Goal: Transaction & Acquisition: Book appointment/travel/reservation

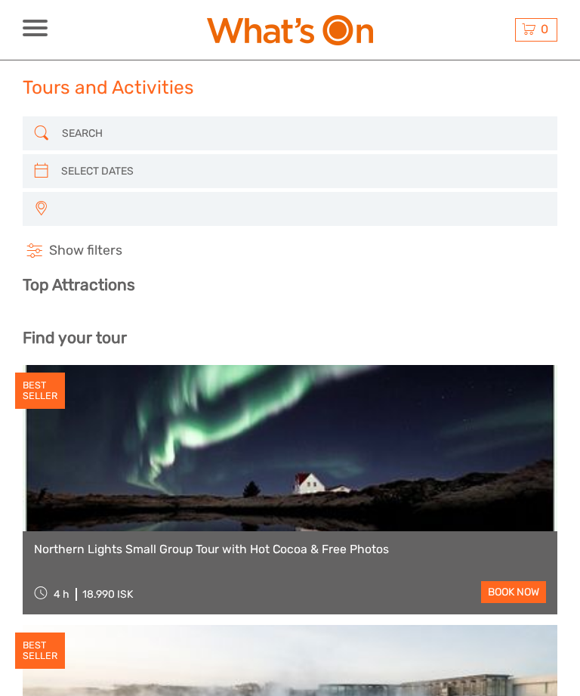
select select
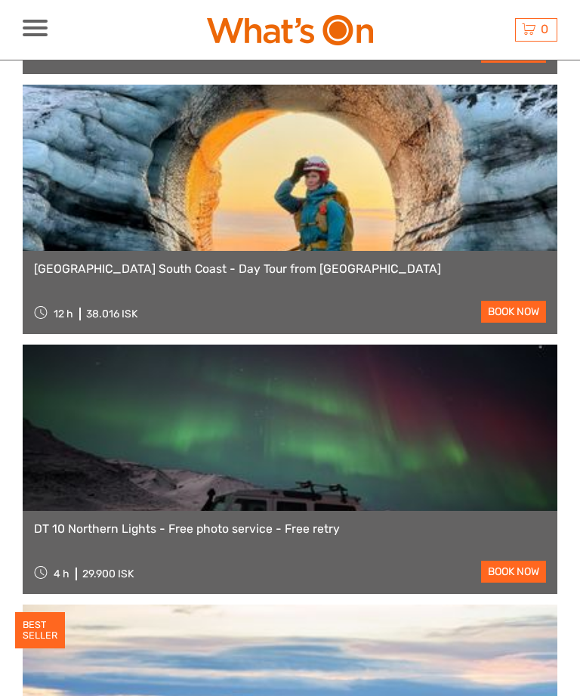
select select
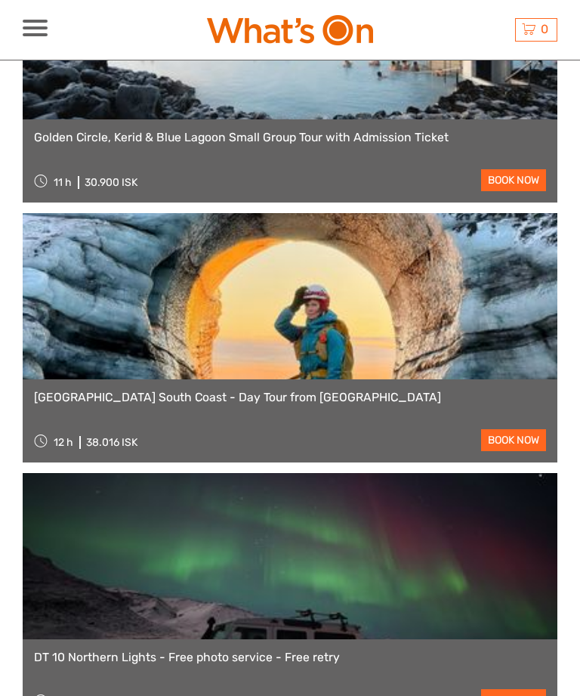
scroll to position [0, 0]
click at [32, 38] on div "ISK ISK € $ £ EN English Español Deutsch Tours Multi-day tours Transfers Car re…" at bounding box center [35, 30] width 25 height 20
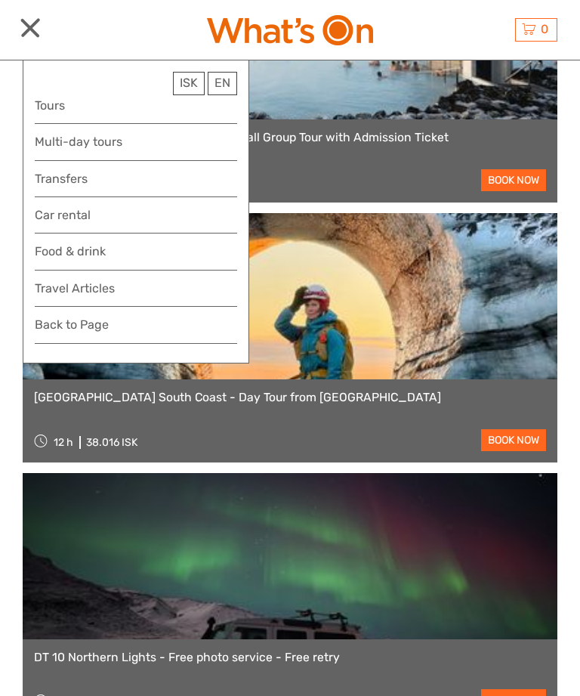
click at [112, 141] on link "Multi-day tours" at bounding box center [136, 141] width 203 height 20
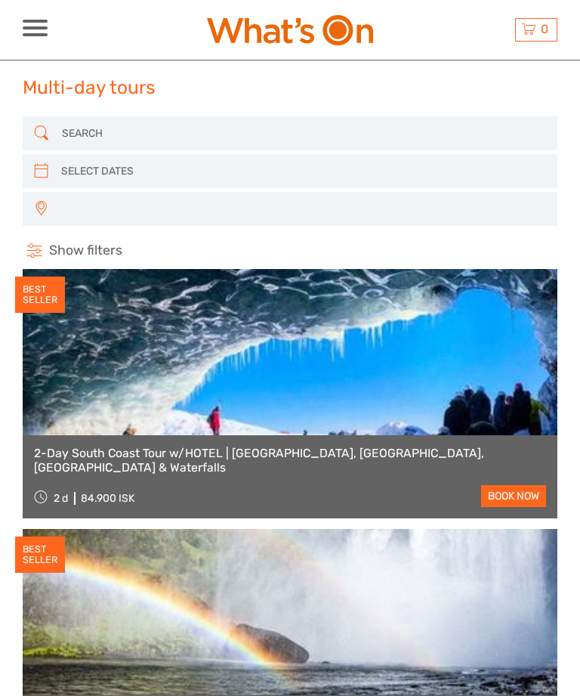
select select
click at [121, 170] on input "search" at bounding box center [289, 171] width 468 height 25
type input "03/09/2025"
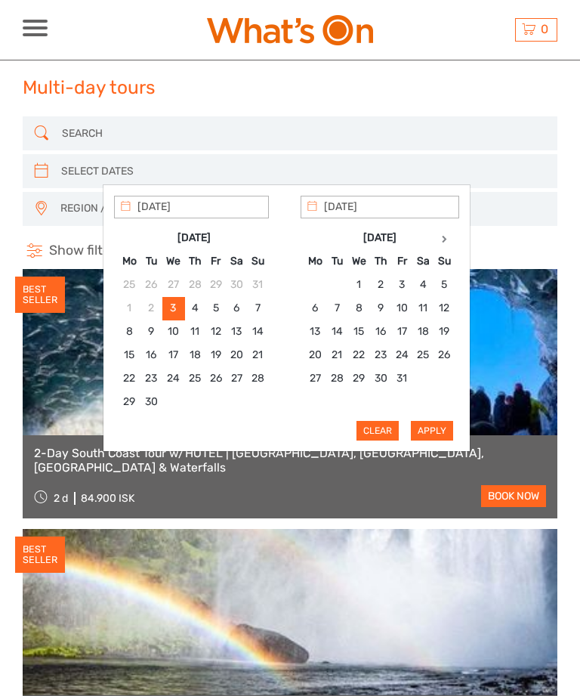
type input "06/09/2025"
type input "08/09/2025"
click at [447, 430] on button "Apply" at bounding box center [432, 431] width 42 height 20
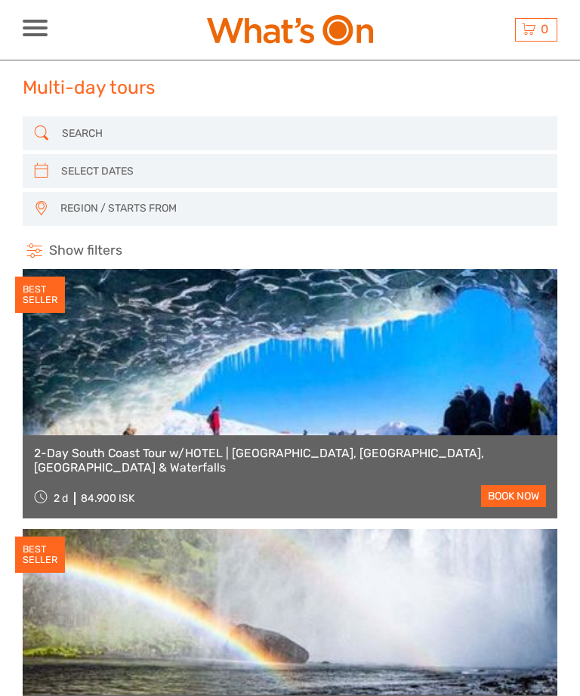
type input "06/09/2025 - 08/09/2025"
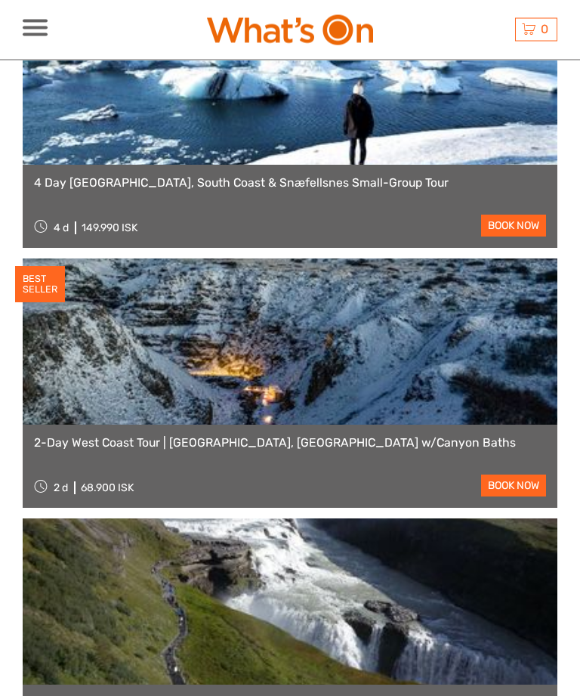
scroll to position [529, 0]
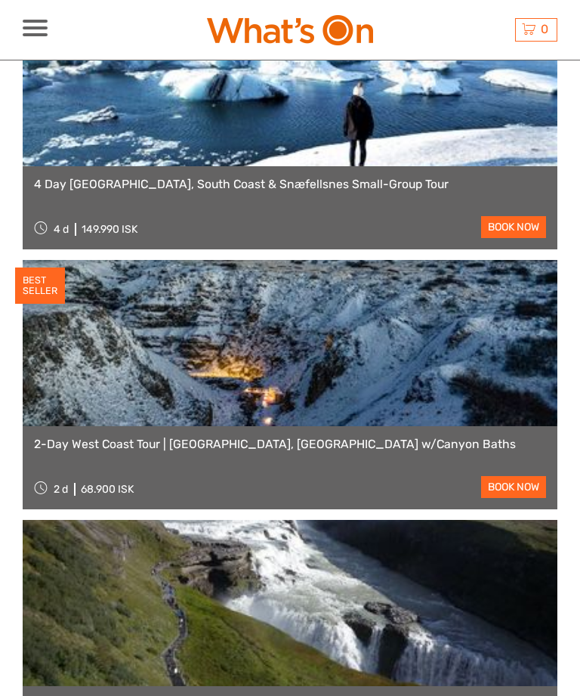
click at [515, 481] on link "book now" at bounding box center [513, 487] width 65 height 22
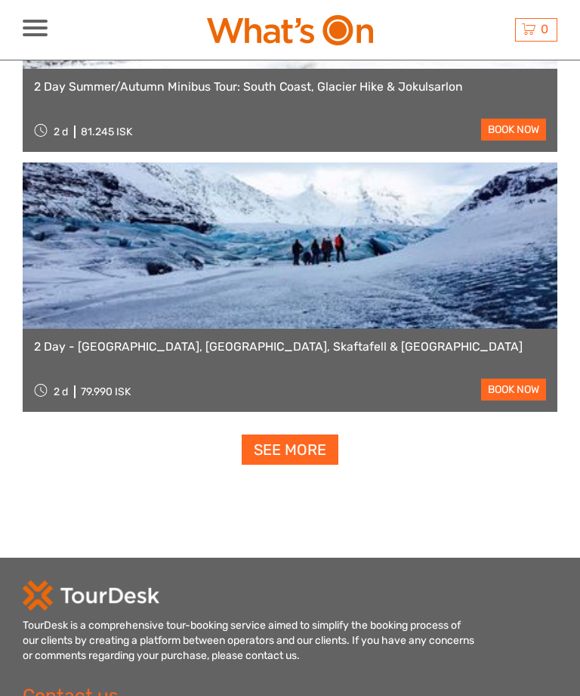
scroll to position [4521, 0]
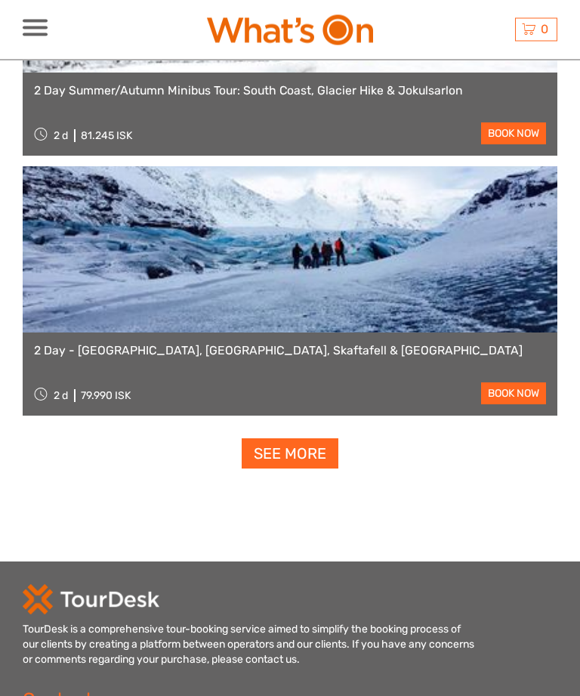
click at [323, 457] on link "See more" at bounding box center [290, 454] width 97 height 31
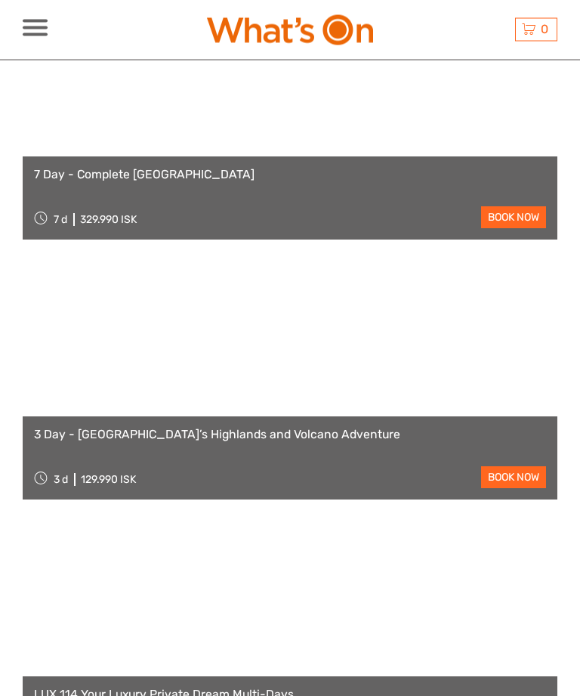
scroll to position [5759, 0]
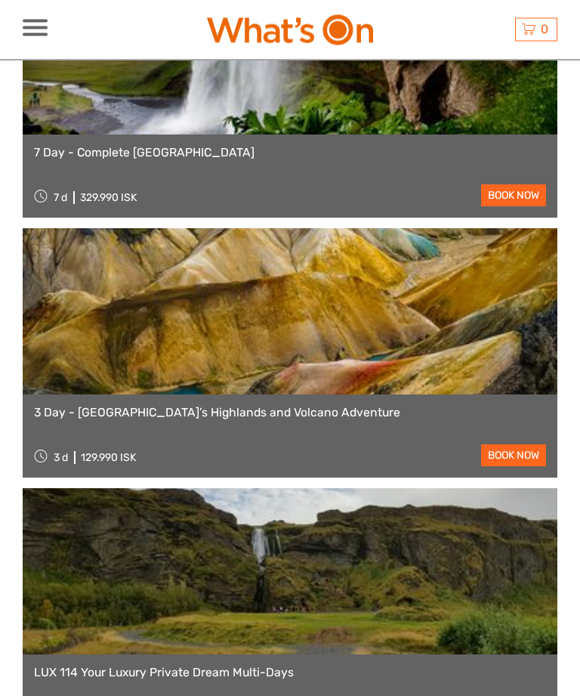
click at [450, 443] on div "3 Day - Iceland’s Highlands and Volcano Adventure 3 d 129.990 ISK book now" at bounding box center [290, 436] width 535 height 83
click at [295, 431] on div "3 Day - Iceland’s Highlands and Volcano Adventure 3 d 129.990 ISK book now" at bounding box center [290, 436] width 535 height 83
click at [317, 416] on link "3 Day - Iceland’s Highlands and Volcano Adventure" at bounding box center [290, 413] width 512 height 14
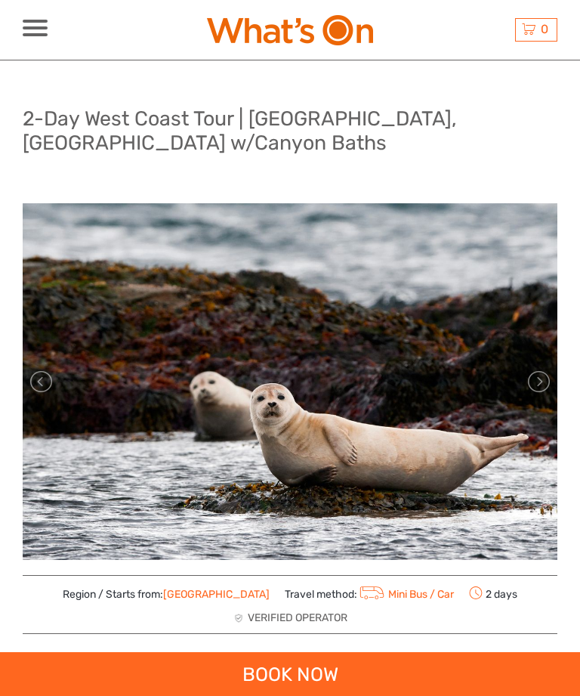
click at [538, 388] on link at bounding box center [538, 382] width 24 height 24
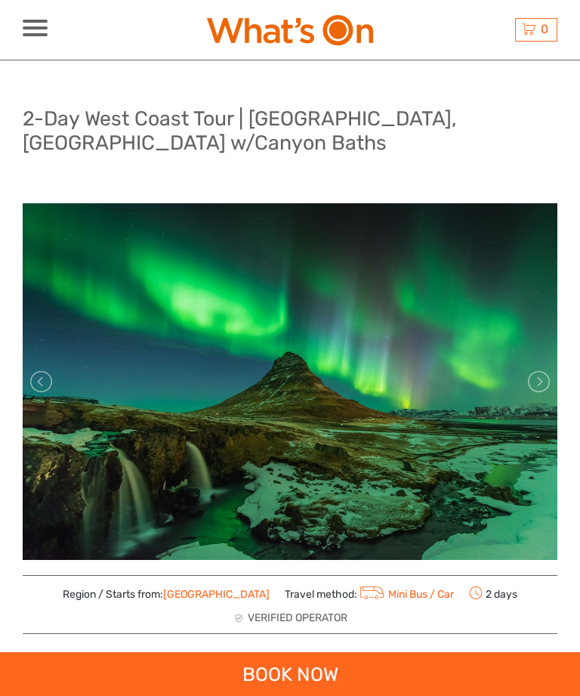
click at [540, 389] on link at bounding box center [538, 382] width 24 height 24
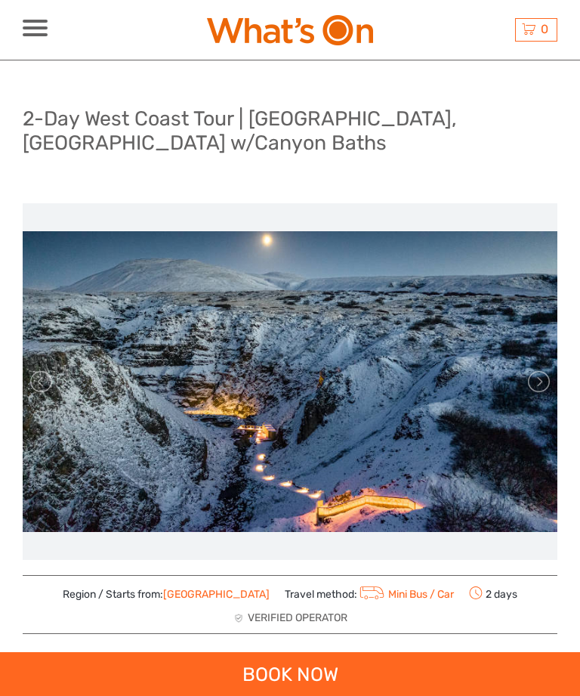
click at [536, 391] on link at bounding box center [538, 382] width 24 height 24
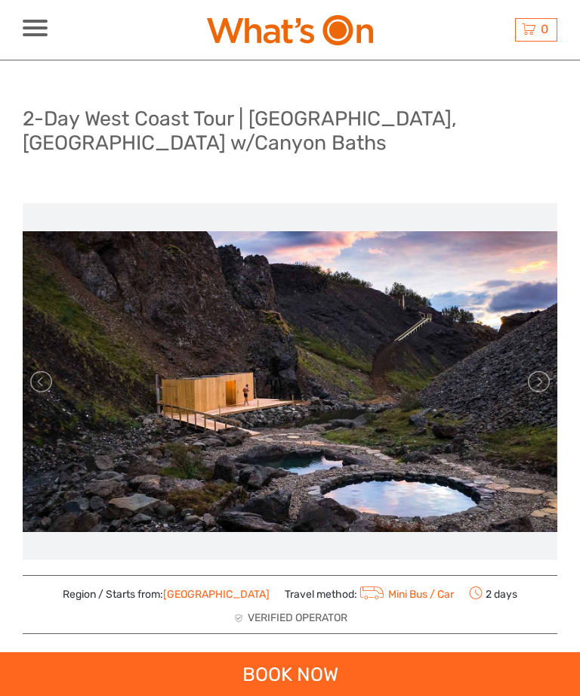
click at [536, 391] on link at bounding box center [538, 382] width 24 height 24
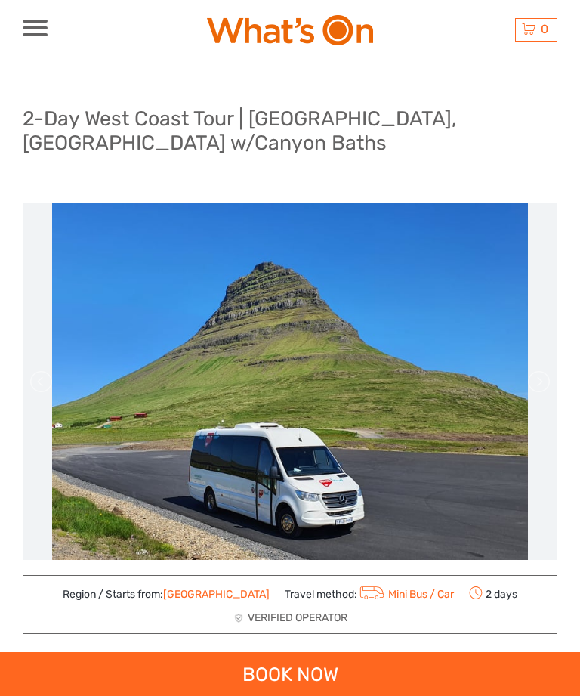
click at [537, 391] on link at bounding box center [538, 382] width 24 height 24
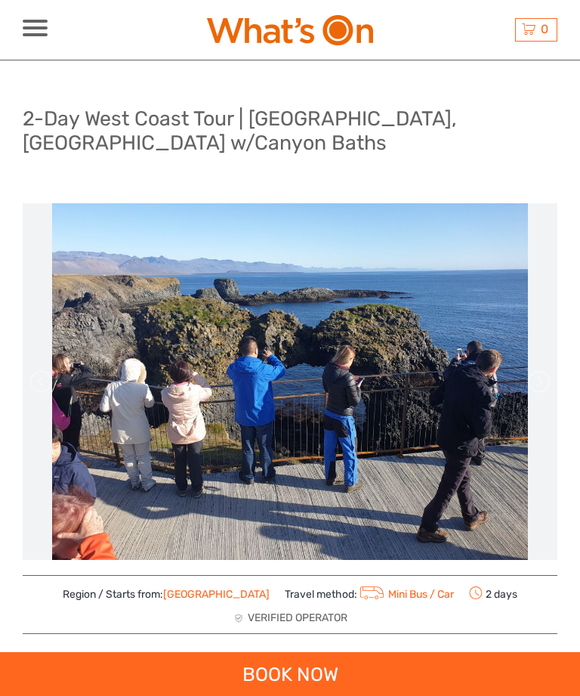
click at [535, 391] on link at bounding box center [538, 382] width 24 height 24
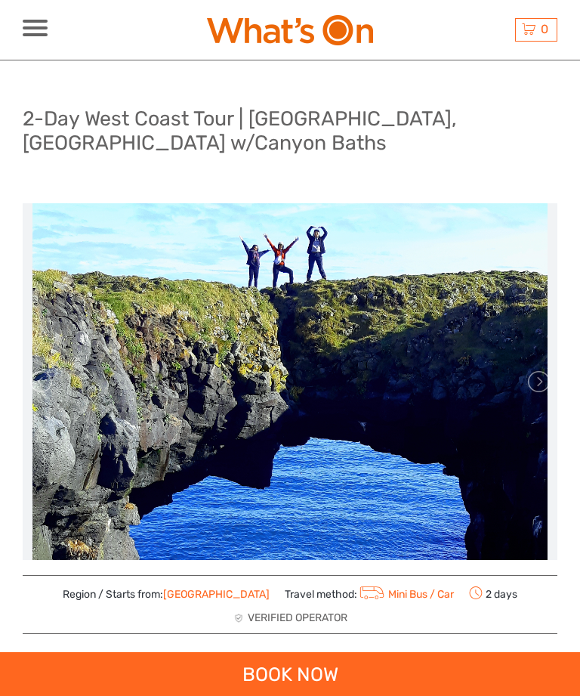
click at [539, 391] on link at bounding box center [538, 382] width 24 height 24
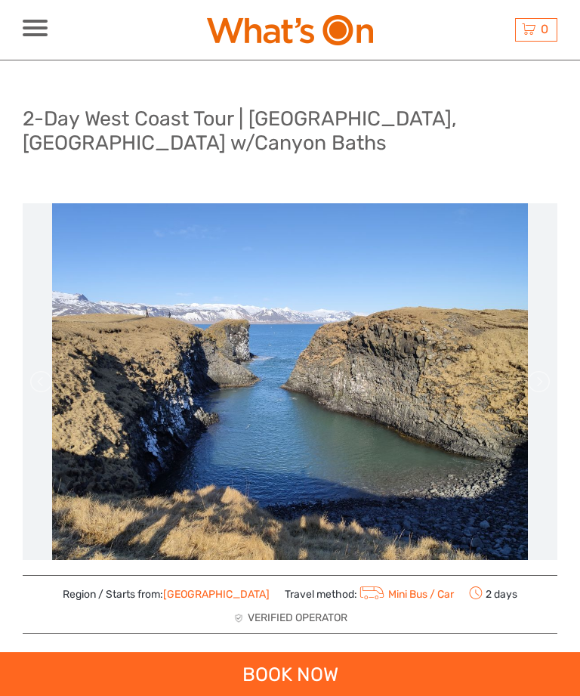
click at [537, 393] on link at bounding box center [538, 382] width 24 height 24
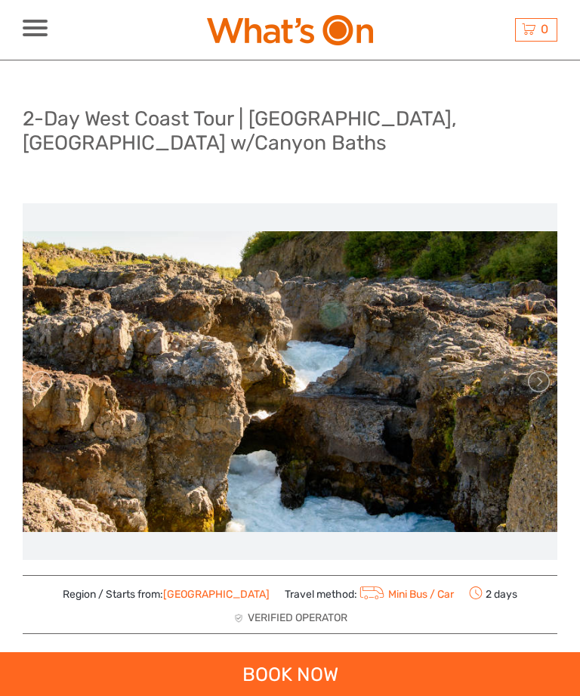
click at [540, 391] on link at bounding box center [538, 382] width 24 height 24
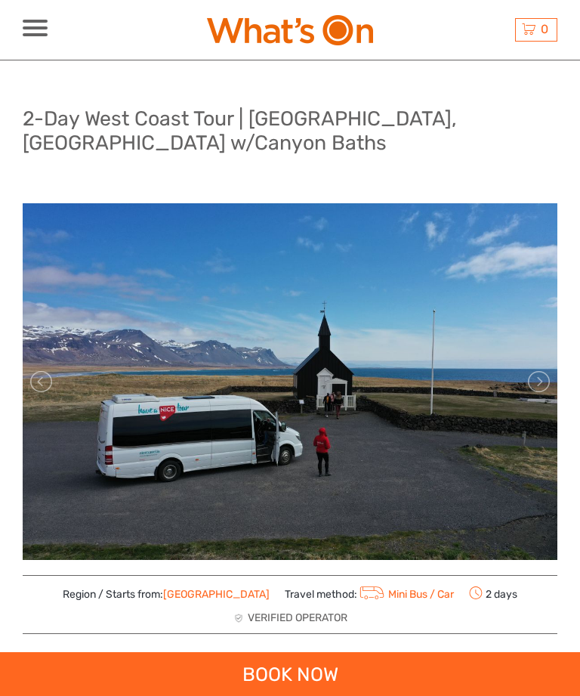
click at [537, 392] on link at bounding box center [538, 382] width 24 height 24
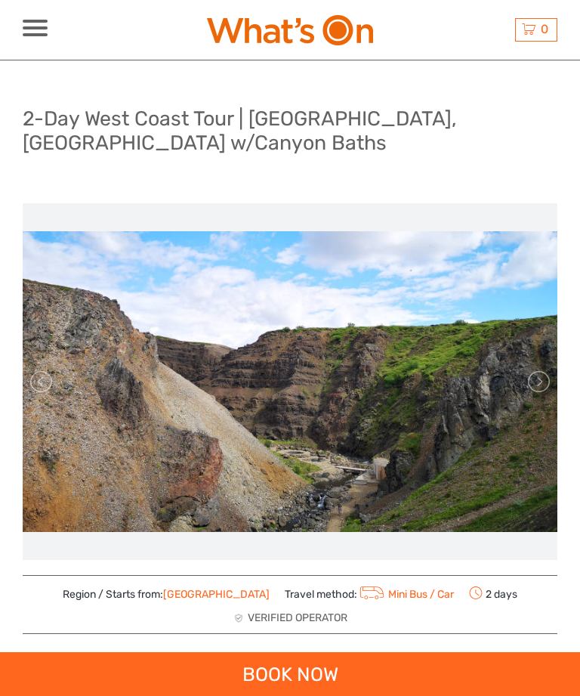
click at [540, 391] on link at bounding box center [538, 382] width 24 height 24
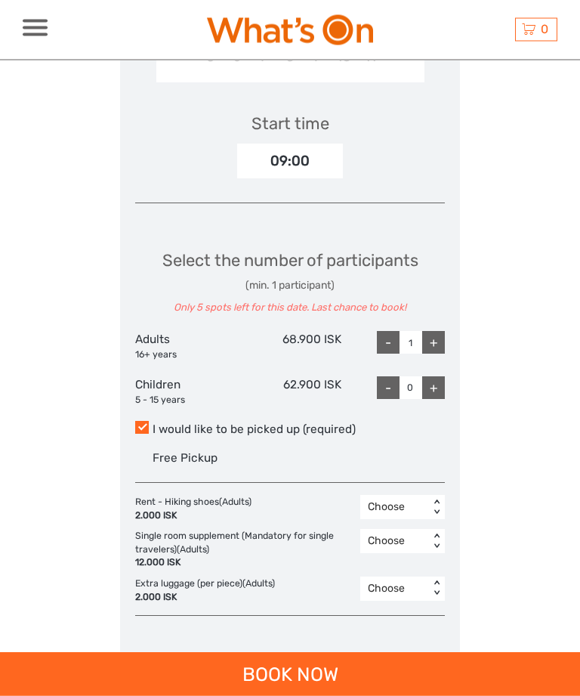
scroll to position [2427, 0]
click at [507, 441] on div "Choose Date of Travel Next Month September 2025 Su Mo Tu We Th Fr Sa 31 1 2 3 4…" at bounding box center [290, 296] width 535 height 1028
click at [408, 593] on div "1" at bounding box center [403, 606] width 70 height 26
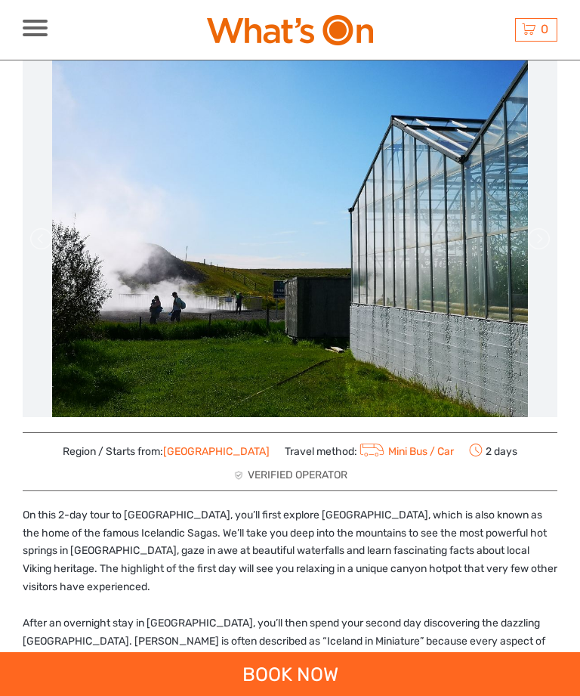
scroll to position [0, 0]
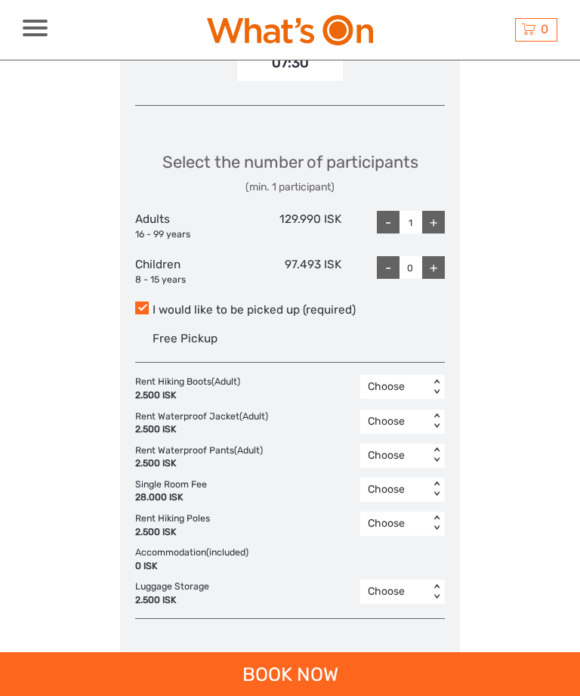
scroll to position [2550, 0]
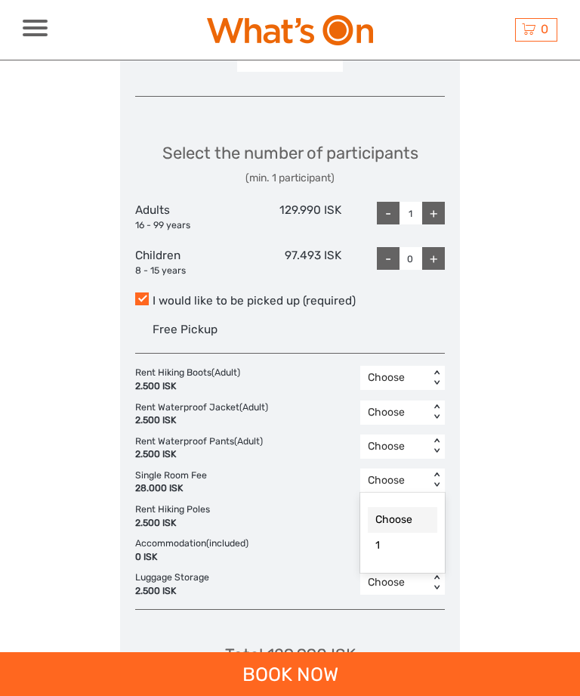
click at [416, 533] on div "1" at bounding box center [403, 546] width 70 height 26
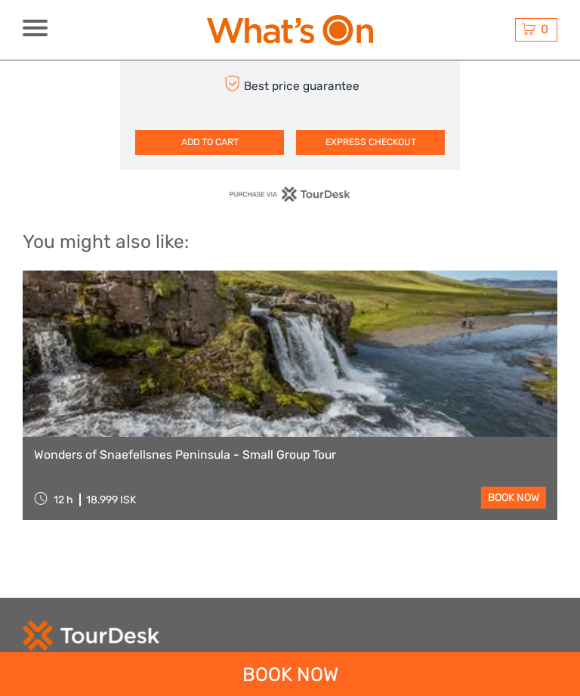
scroll to position [3153, 0]
click at [351, 449] on link "Wonders of Snaefellsnes Peninsula - Small Group Tour" at bounding box center [290, 456] width 512 height 14
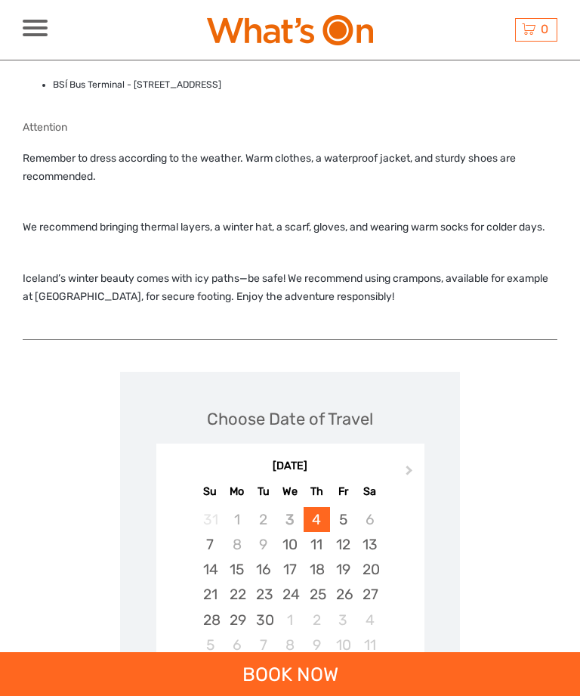
scroll to position [1787, 0]
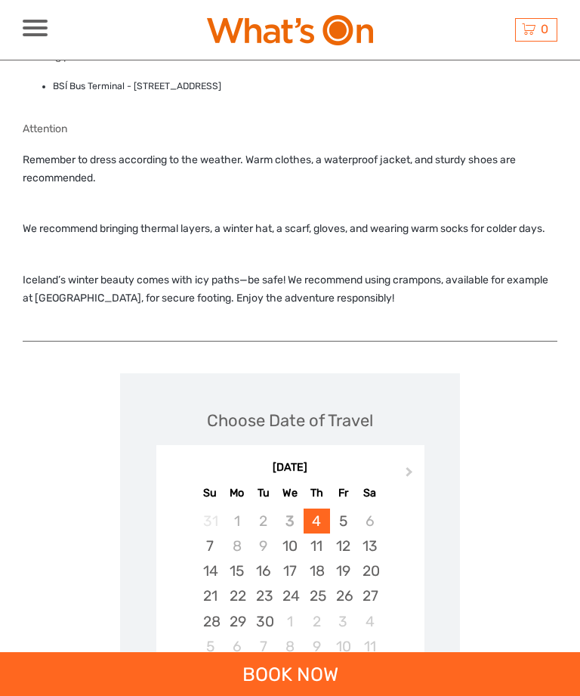
click at [348, 533] on div "5" at bounding box center [343, 521] width 26 height 25
click at [217, 557] on div "7" at bounding box center [210, 546] width 26 height 25
click at [327, 673] on div "BOOK NOW" at bounding box center [290, 674] width 580 height 44
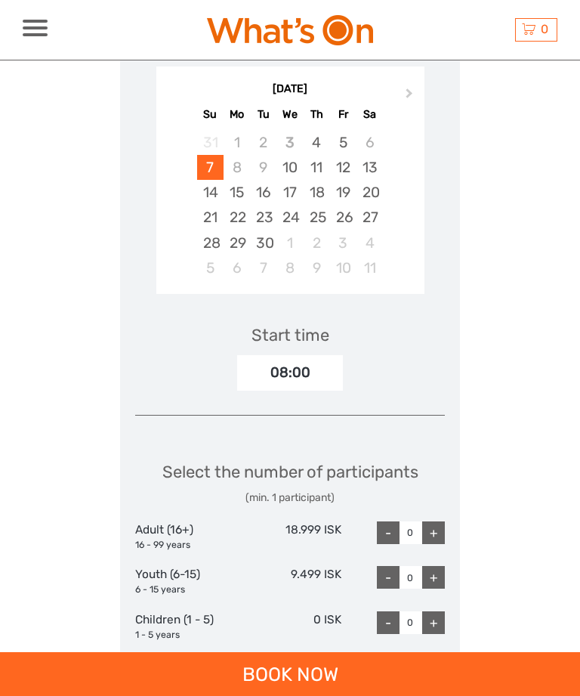
scroll to position [2168, 0]
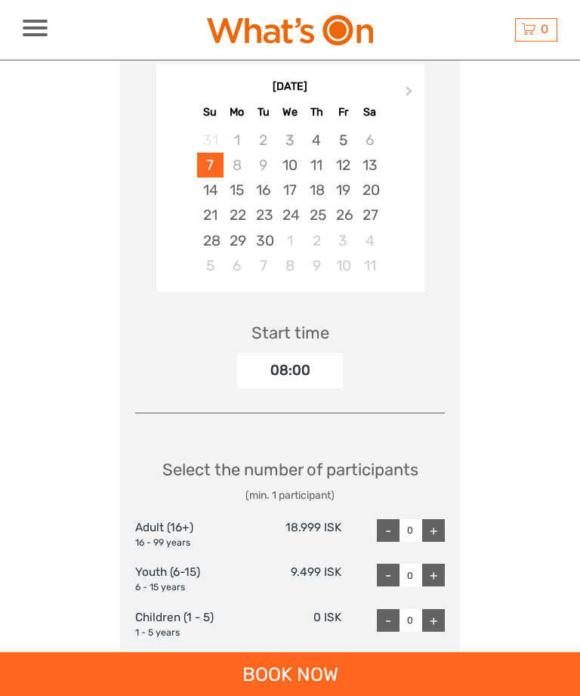
click at [440, 535] on div "+" at bounding box center [433, 530] width 23 height 23
type input "1"
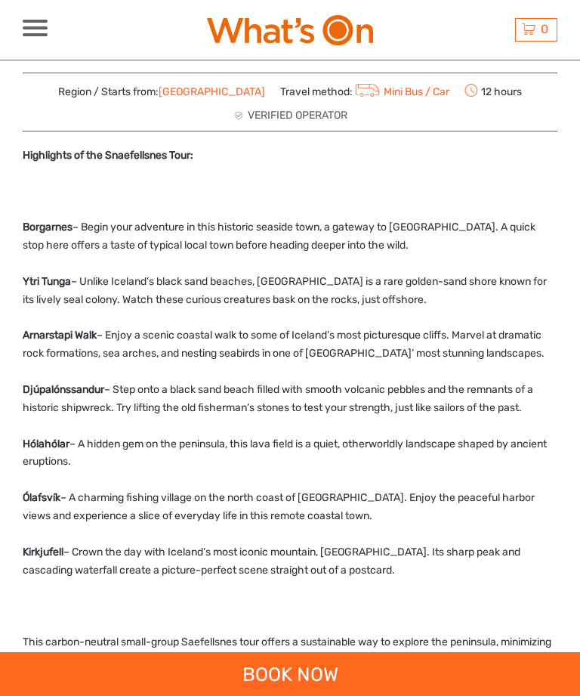
scroll to position [475, 0]
